Goal: Check status: Check status

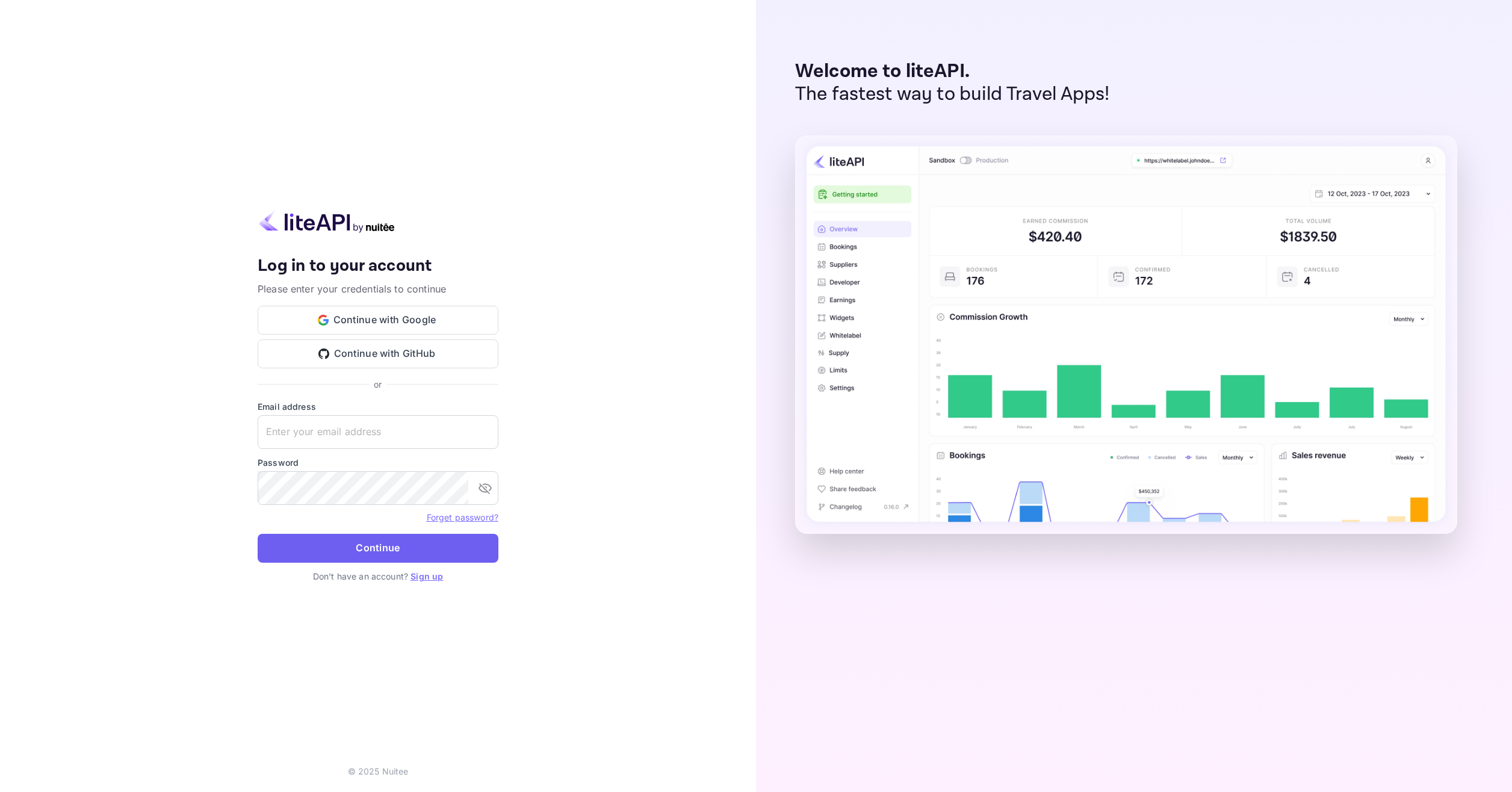
type input "adminpassword_support@yandex-team.ru"
click at [418, 545] on button "Continue" at bounding box center [377, 548] width 241 height 29
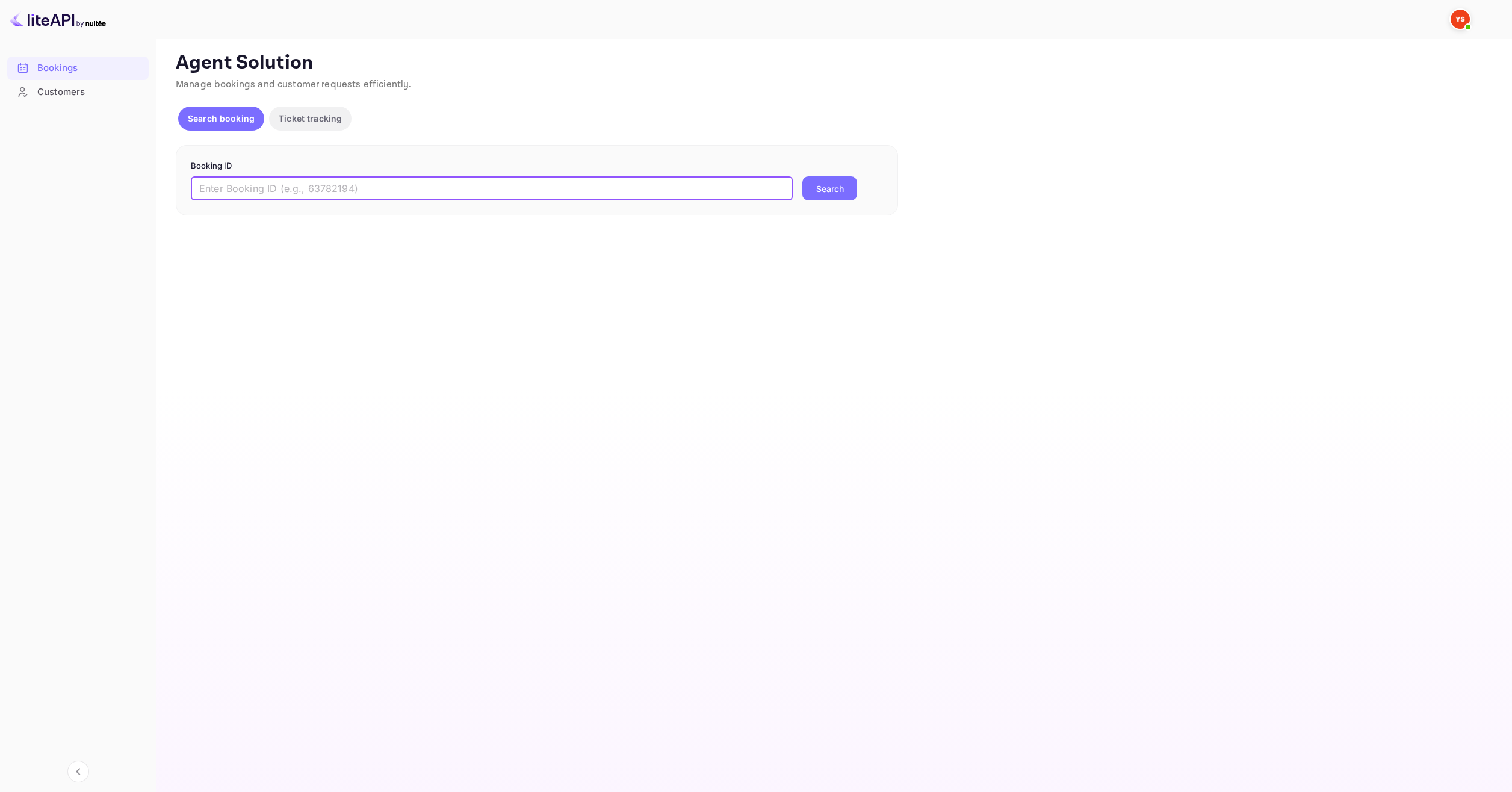
click at [382, 188] on input "text" at bounding box center [492, 189] width 602 height 24
paste input "9472354"
type input "9472354"
click at [815, 175] on form "Booking ID 9472354 ​ Search" at bounding box center [537, 181] width 692 height 41
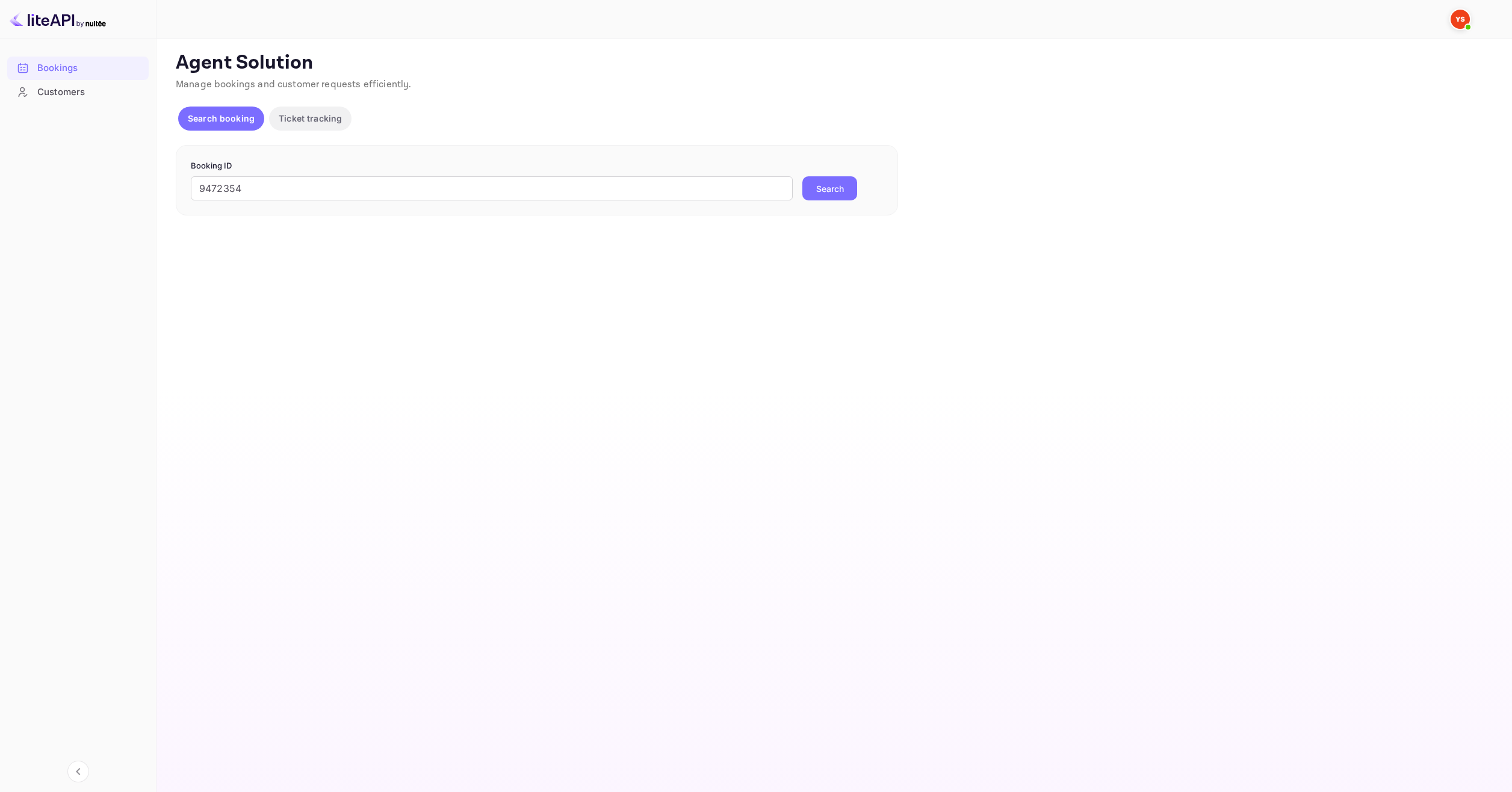
click at [814, 186] on button "Search" at bounding box center [830, 189] width 55 height 24
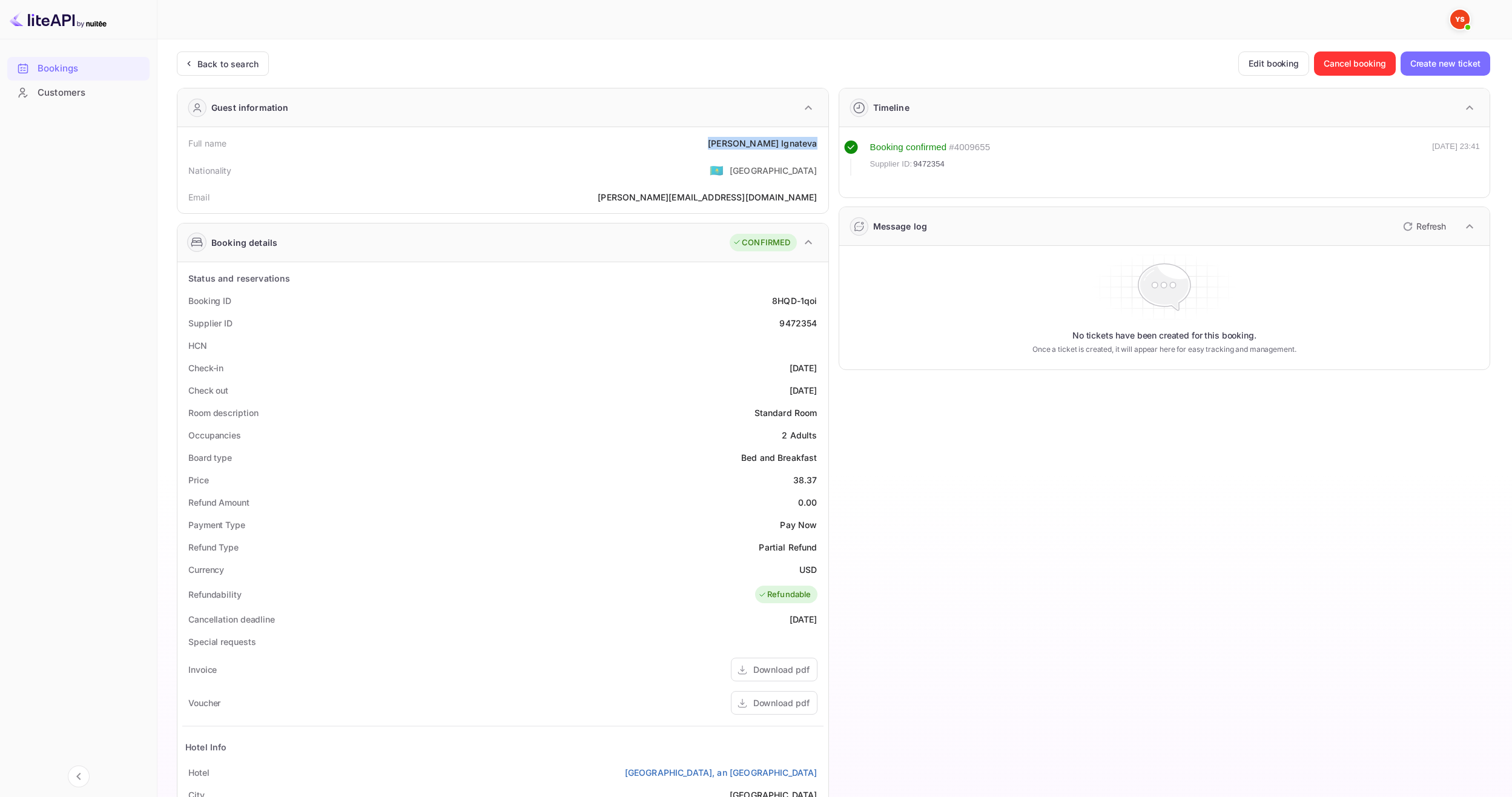
drag, startPoint x: 751, startPoint y: 140, endPoint x: 823, endPoint y: 144, distance: 72.1
click at [823, 144] on div "Full name Anna Ignateva Nationality 🇰🇿 Kazakhstan Email anna-ryabykina@mail.ru" at bounding box center [503, 170] width 651 height 86
copy div "Anna Ignateva"
drag, startPoint x: 793, startPoint y: 483, endPoint x: 816, endPoint y: 483, distance: 23.0
click at [816, 483] on div "Price 38.37" at bounding box center [503, 480] width 641 height 22
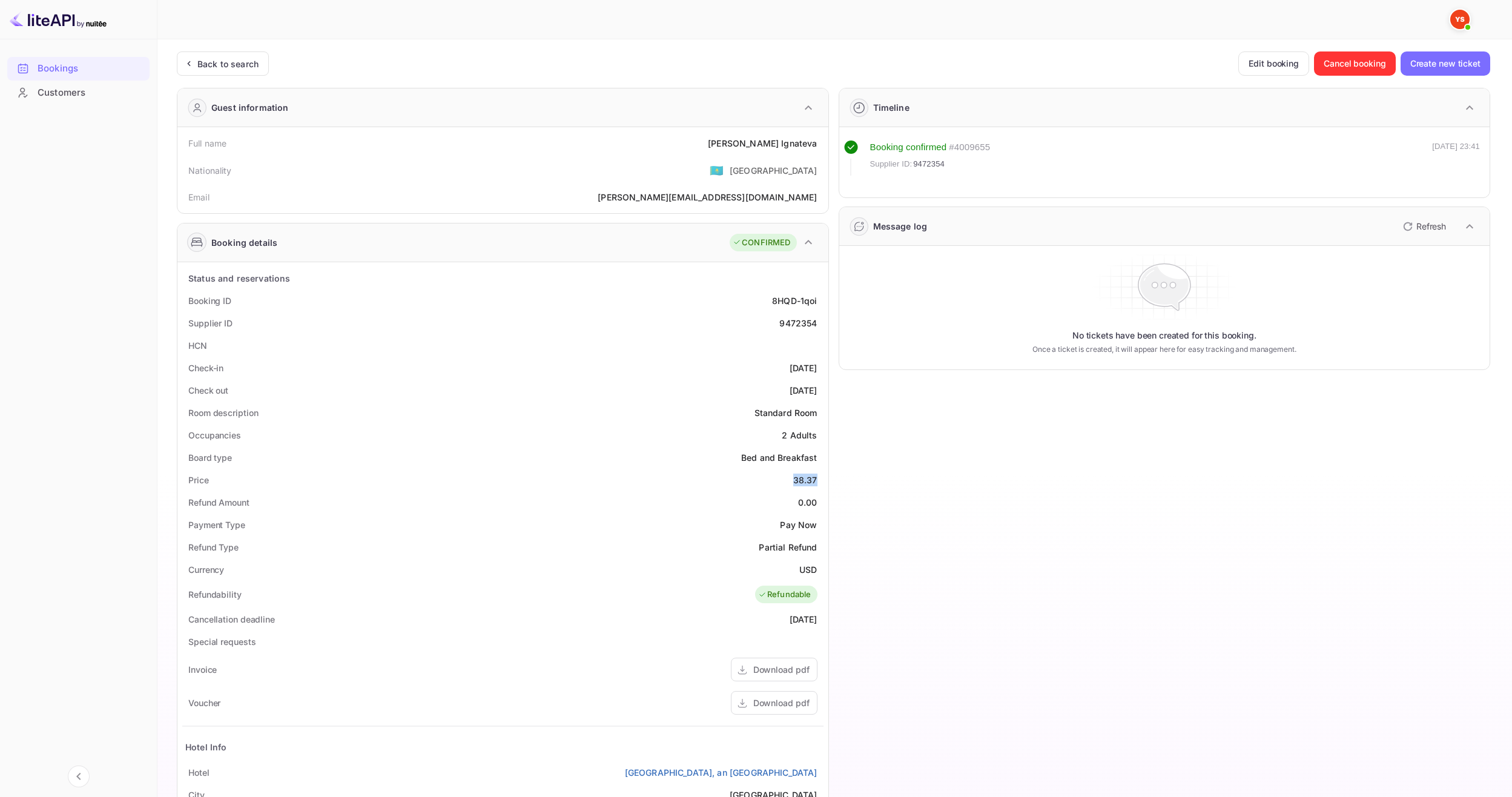
copy div "38.37"
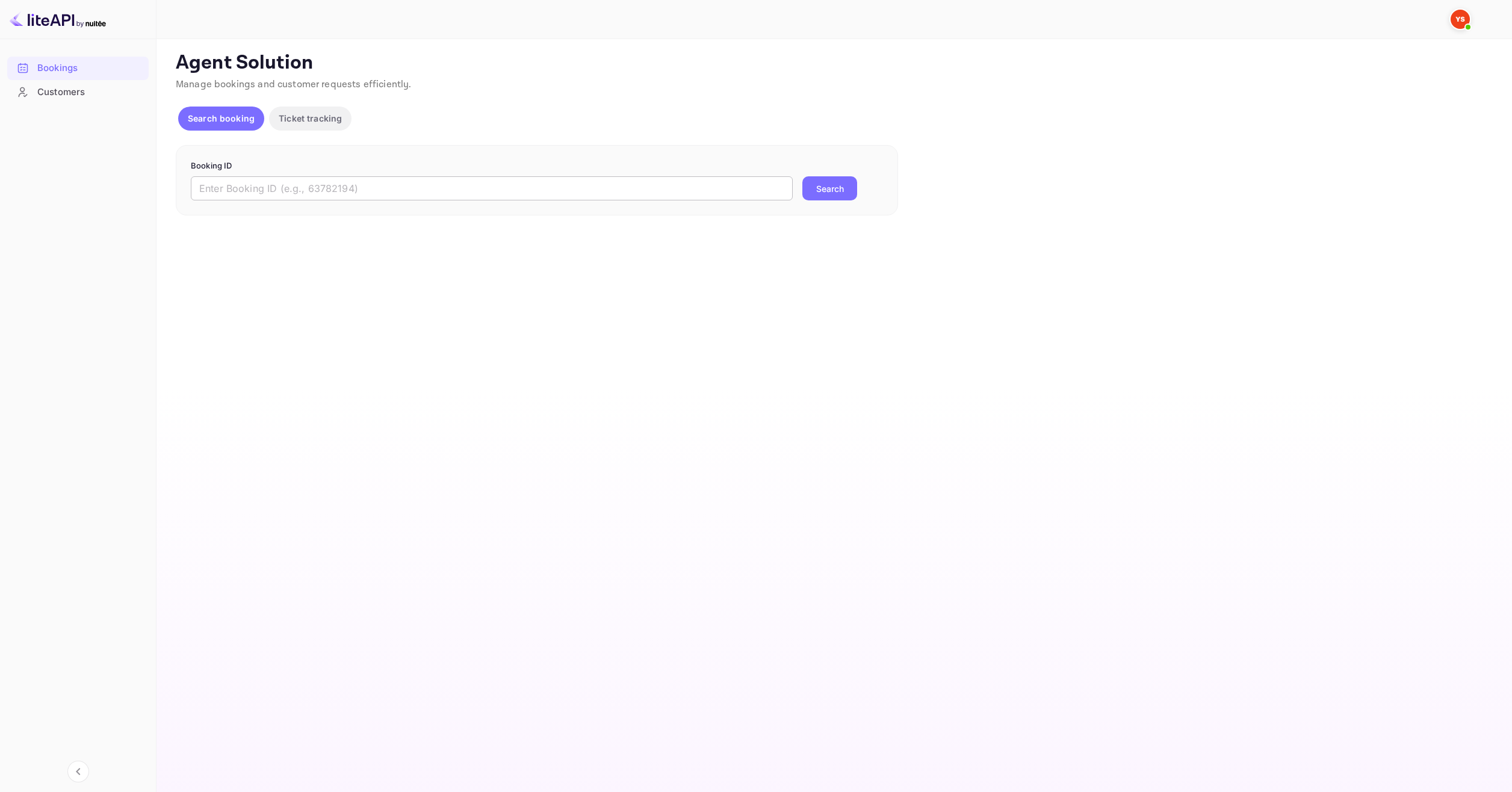
click at [704, 178] on input "text" at bounding box center [492, 189] width 602 height 24
paste input "913849170"
click at [834, 187] on button "Search" at bounding box center [830, 189] width 55 height 24
click at [343, 177] on input "913849170" at bounding box center [492, 189] width 602 height 24
paste input "580625"
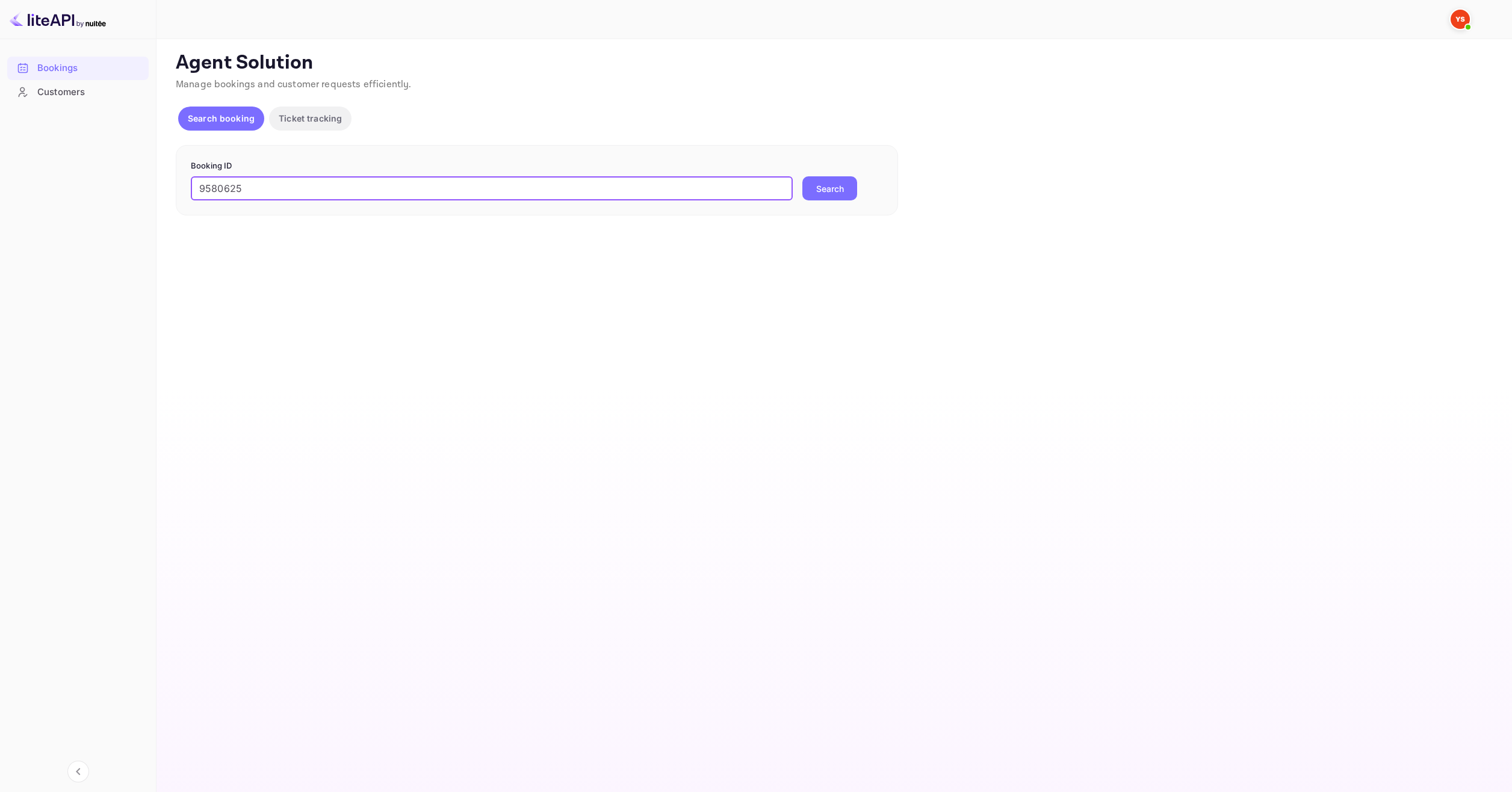
type input "9580625"
click at [798, 193] on div "9580625 ​ Search" at bounding box center [537, 189] width 692 height 24
click at [824, 192] on button "Search" at bounding box center [830, 189] width 55 height 24
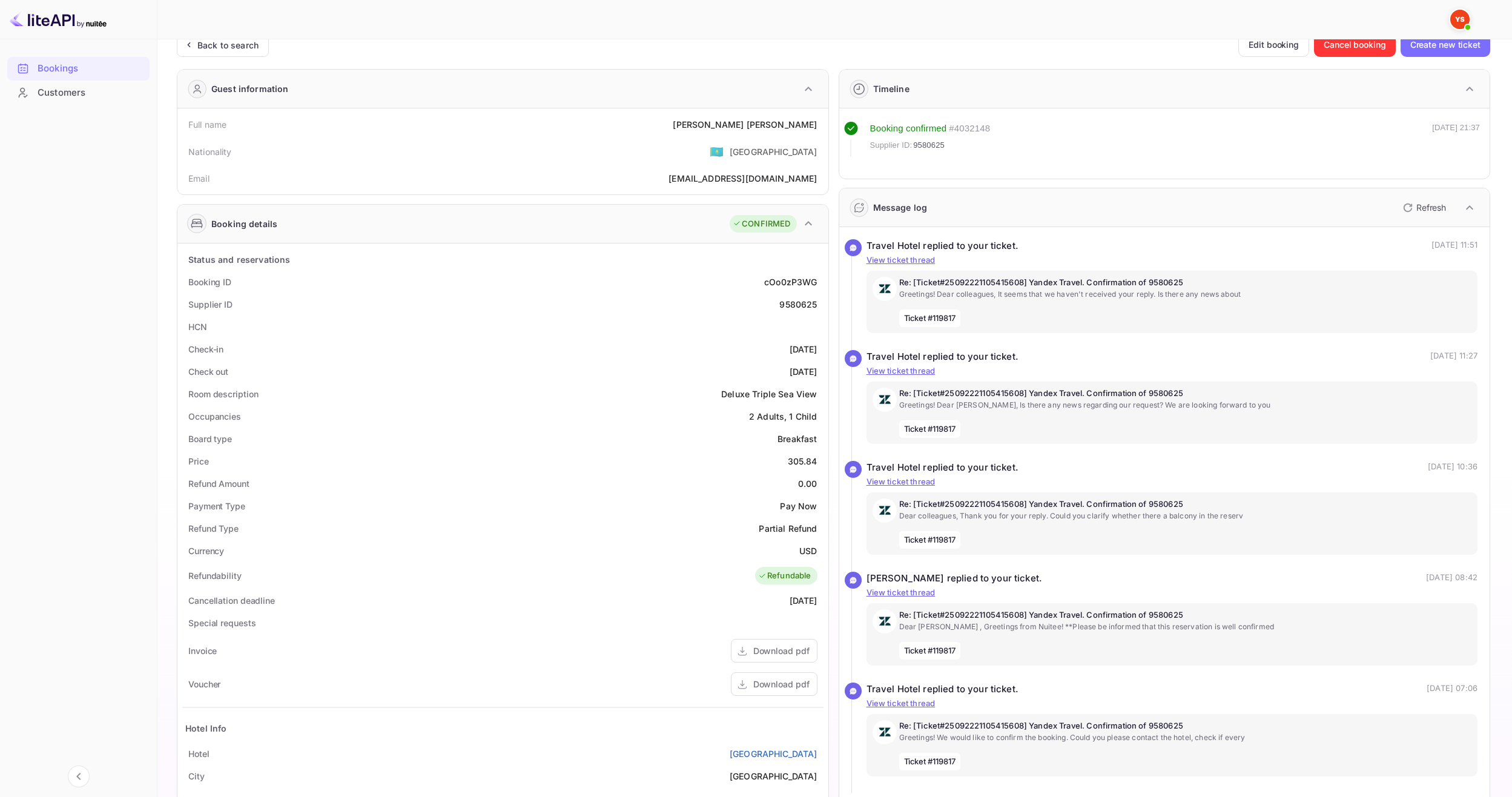
scroll to position [178, 0]
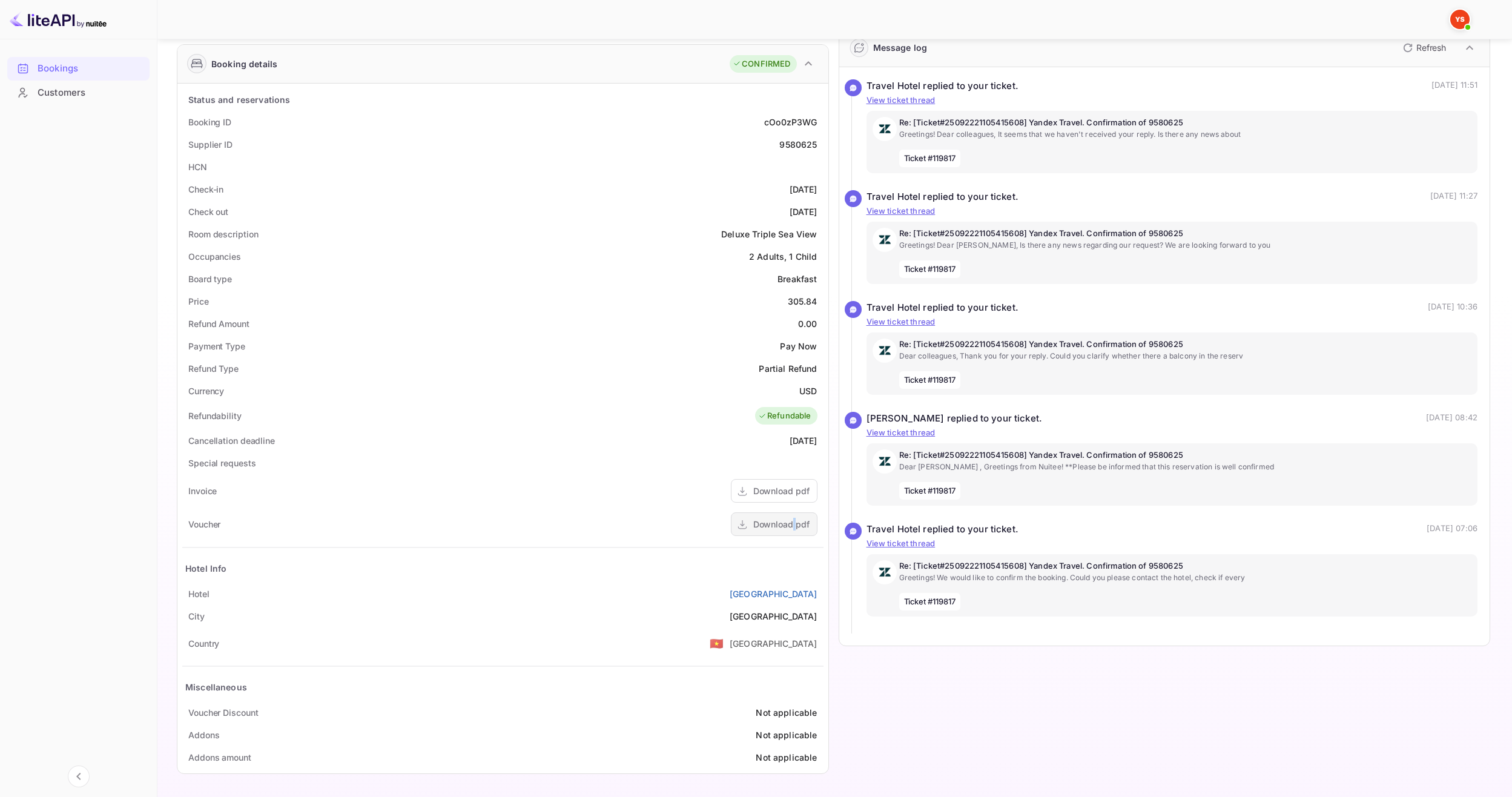
click at [792, 528] on div "Download pdf" at bounding box center [781, 523] width 56 height 13
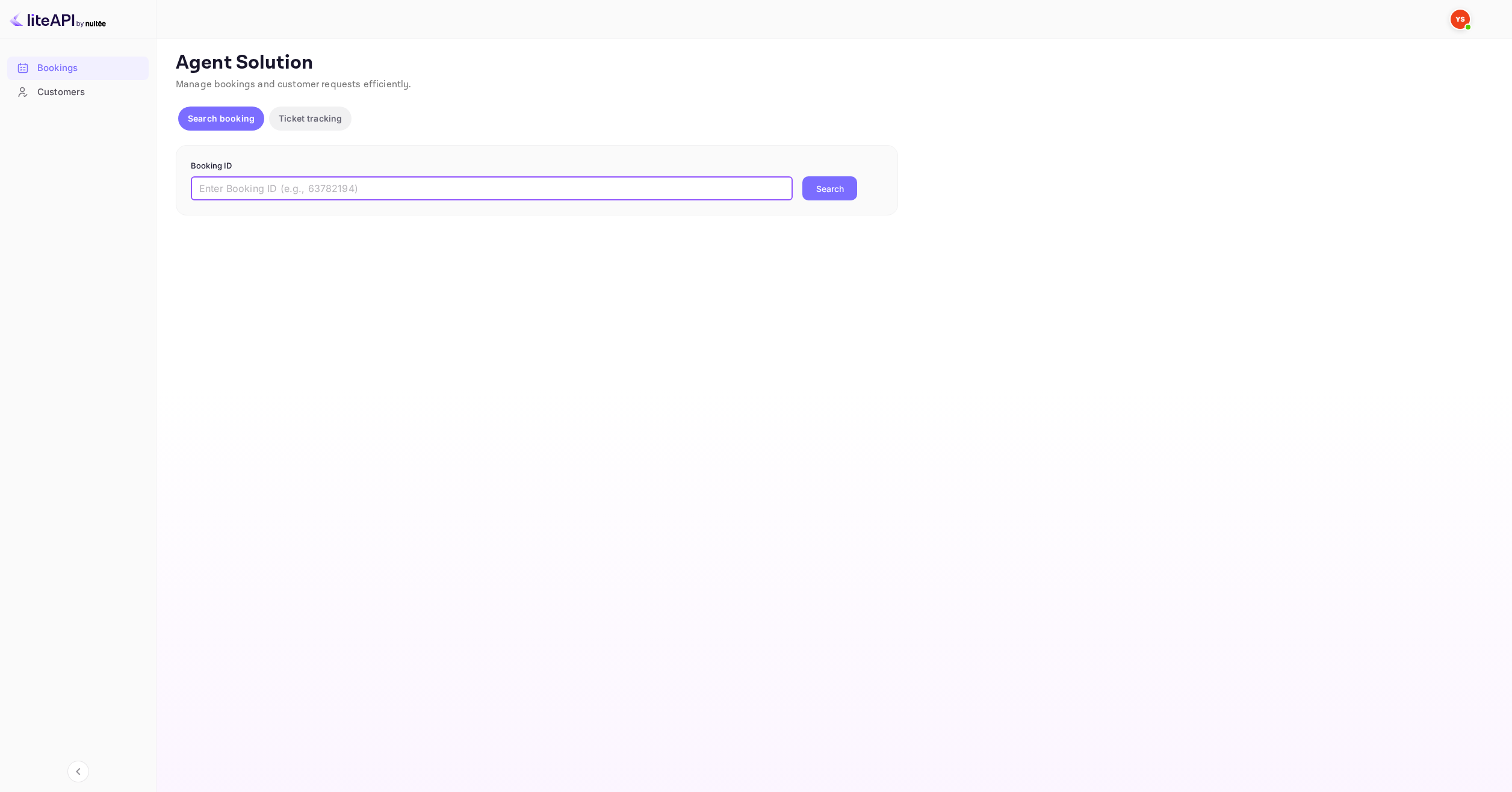
click at [528, 184] on input "text" at bounding box center [492, 189] width 602 height 24
type input "9591813"
click at [811, 191] on button "Search" at bounding box center [830, 189] width 55 height 24
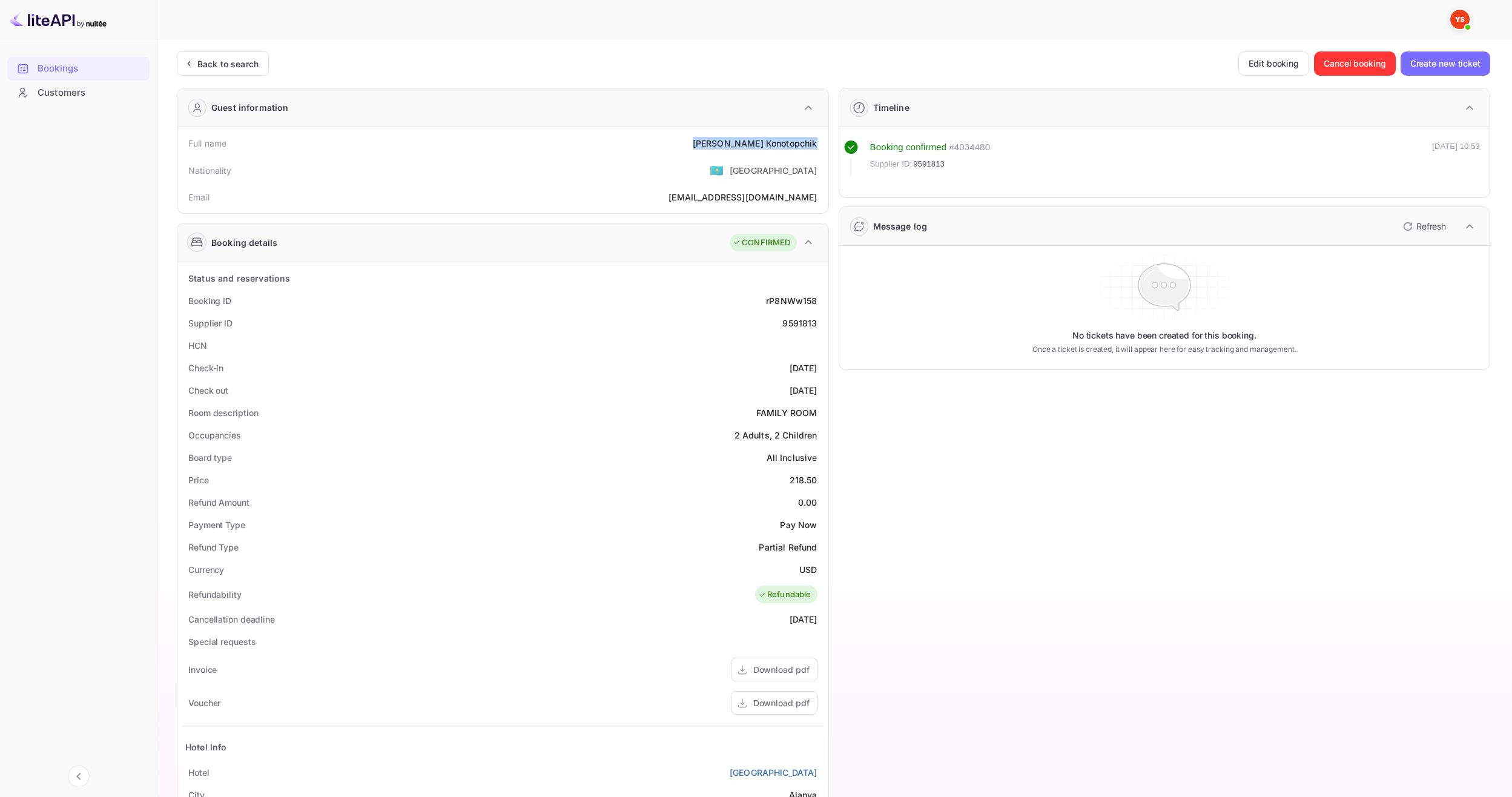
drag, startPoint x: 740, startPoint y: 135, endPoint x: 820, endPoint y: 141, distance: 80.2
click at [820, 141] on div "Full name Igor Konotopchik" at bounding box center [503, 143] width 641 height 22
drag, startPoint x: 769, startPoint y: 143, endPoint x: 820, endPoint y: 145, distance: 51.0
click at [820, 145] on div "Full name Igor Konotopchik" at bounding box center [503, 143] width 641 height 22
copy div "Igor Konotopchik"
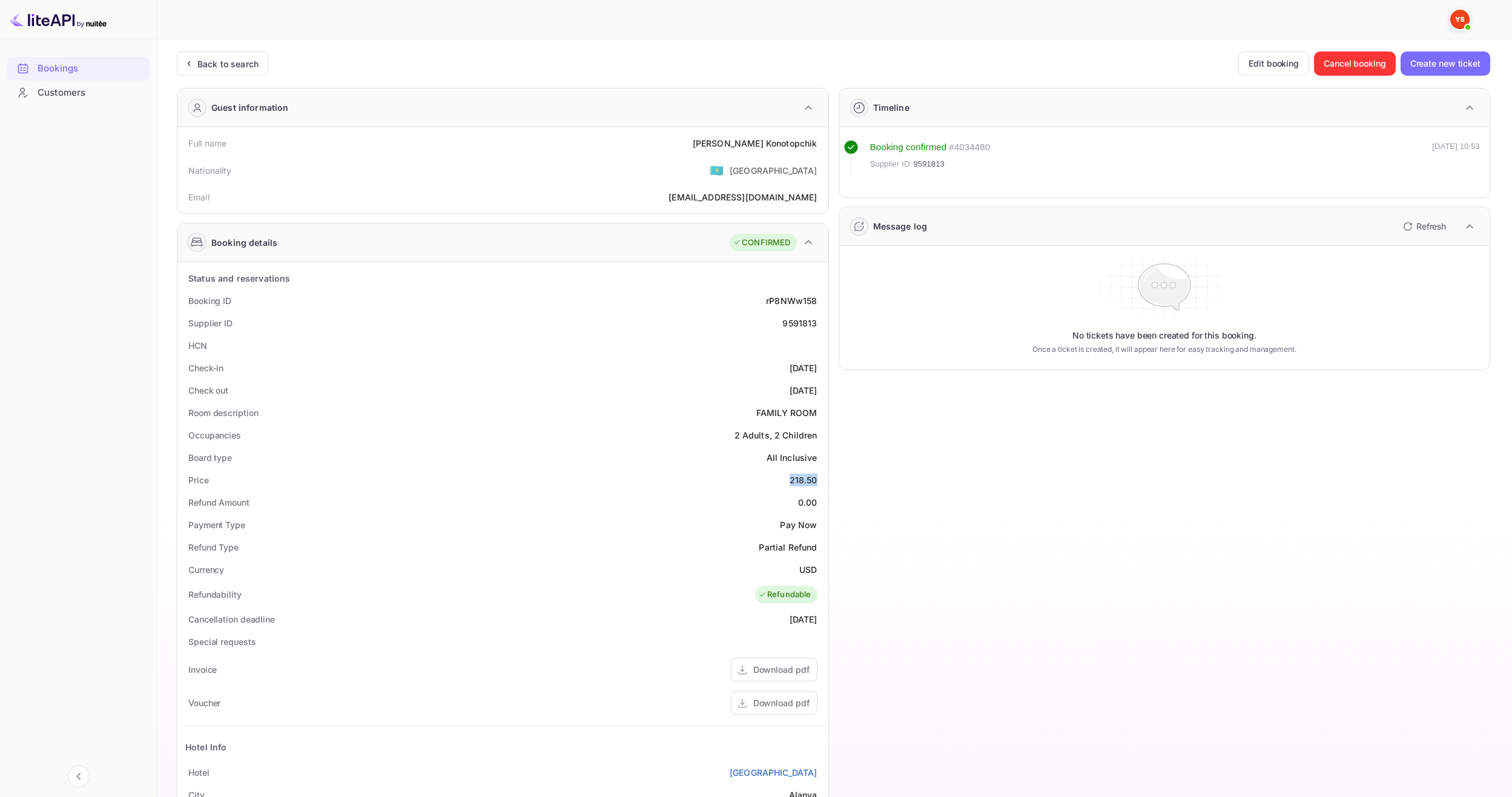
drag, startPoint x: 789, startPoint y: 481, endPoint x: 820, endPoint y: 480, distance: 31.0
click at [820, 480] on div "Price 218.50" at bounding box center [503, 480] width 641 height 22
copy div "218.50"
